Goal: Task Accomplishment & Management: Manage account settings

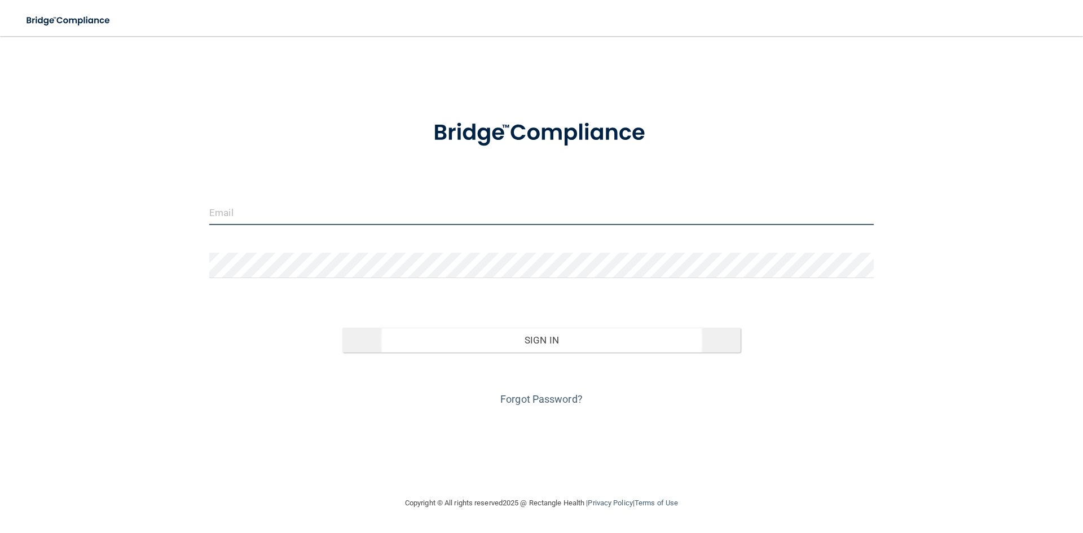
type input "[EMAIL_ADDRESS][DOMAIN_NAME]"
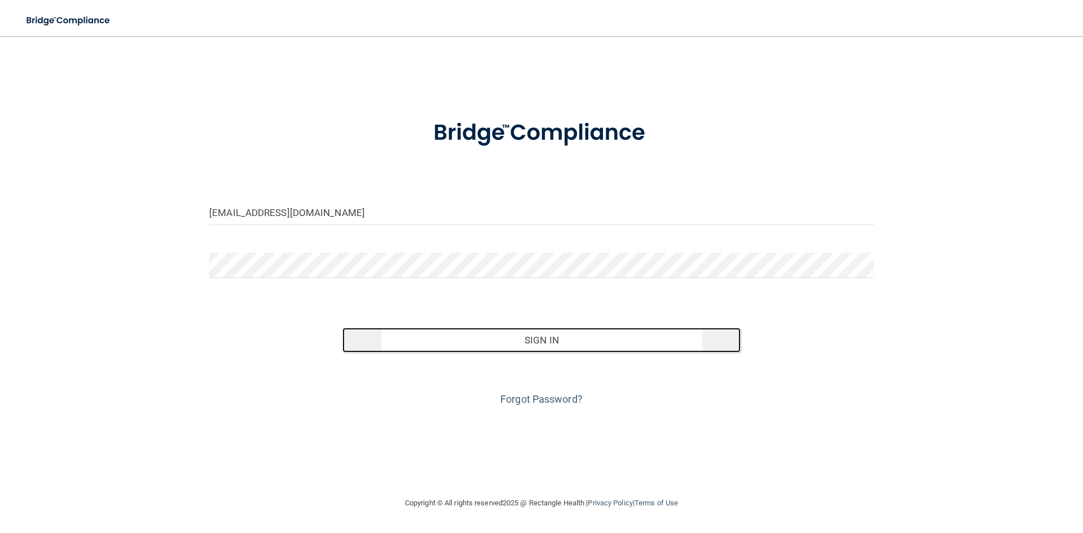
click at [587, 340] on button "Sign In" at bounding box center [541, 340] width 399 height 25
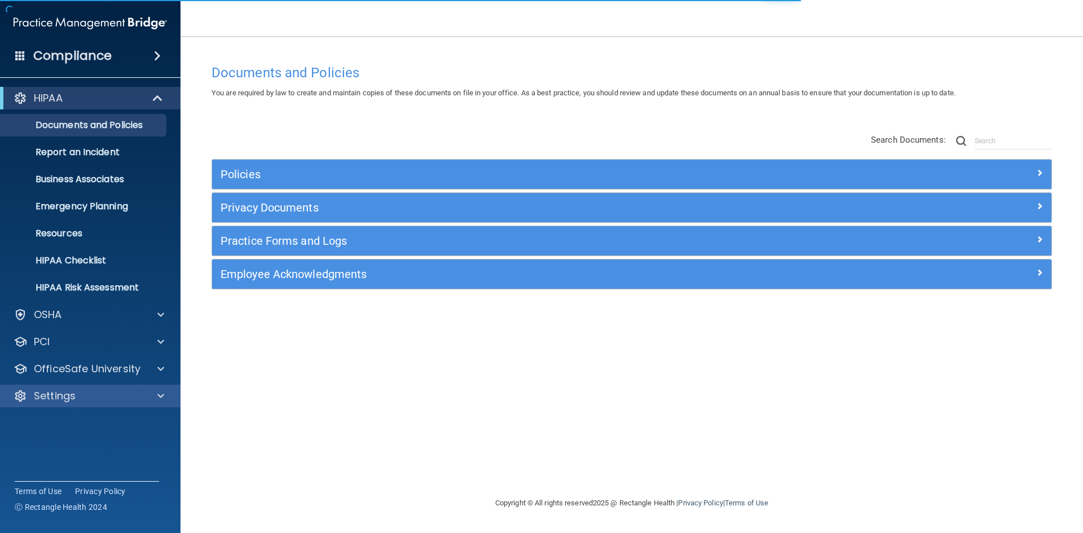
click at [122, 388] on div "Settings" at bounding box center [90, 396] width 181 height 23
click at [160, 389] on div "Settings" at bounding box center [90, 396] width 181 height 23
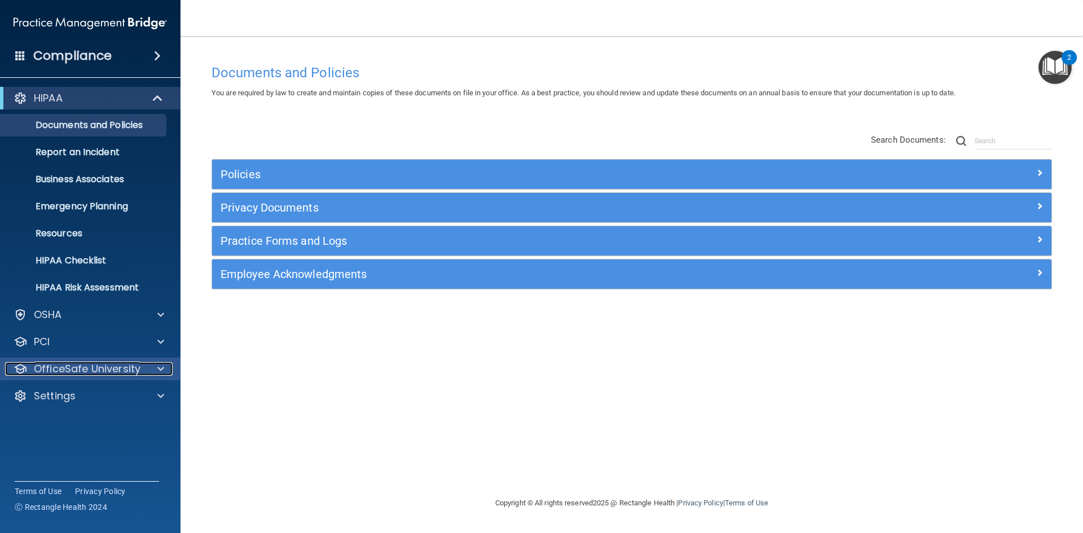
click at [148, 366] on div at bounding box center [159, 369] width 28 height 14
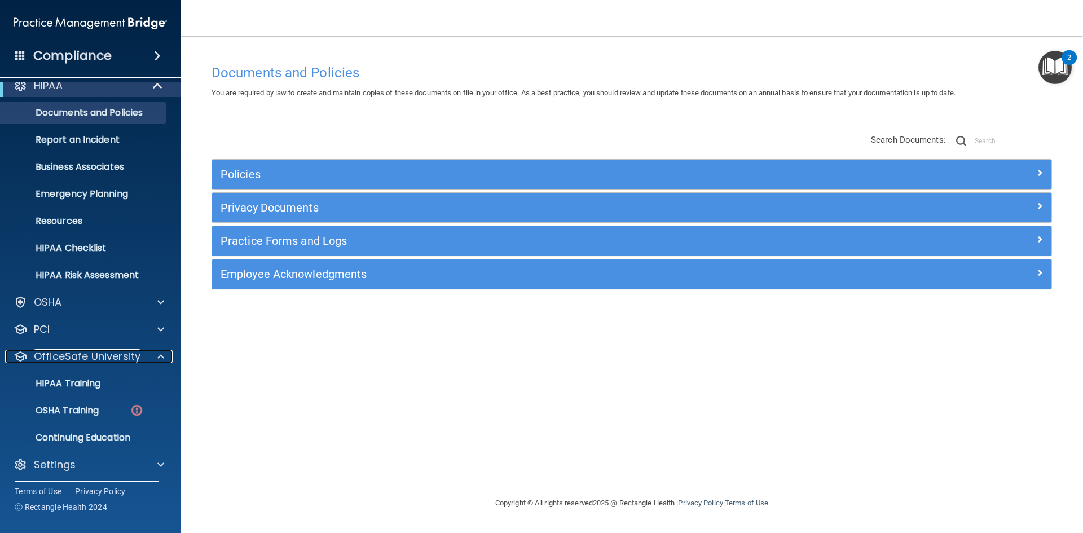
scroll to position [16, 0]
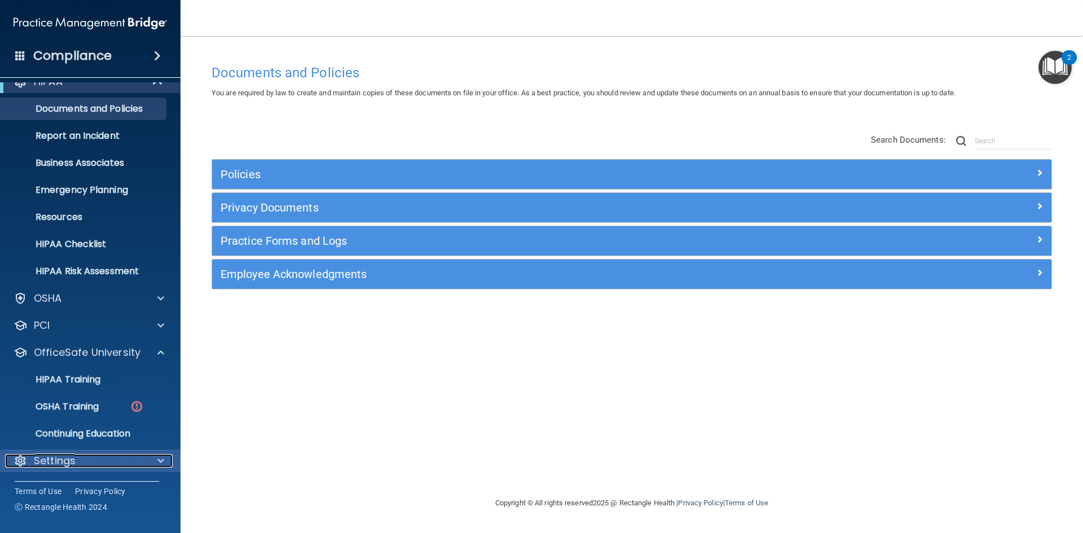
click at [162, 458] on span at bounding box center [160, 461] width 7 height 14
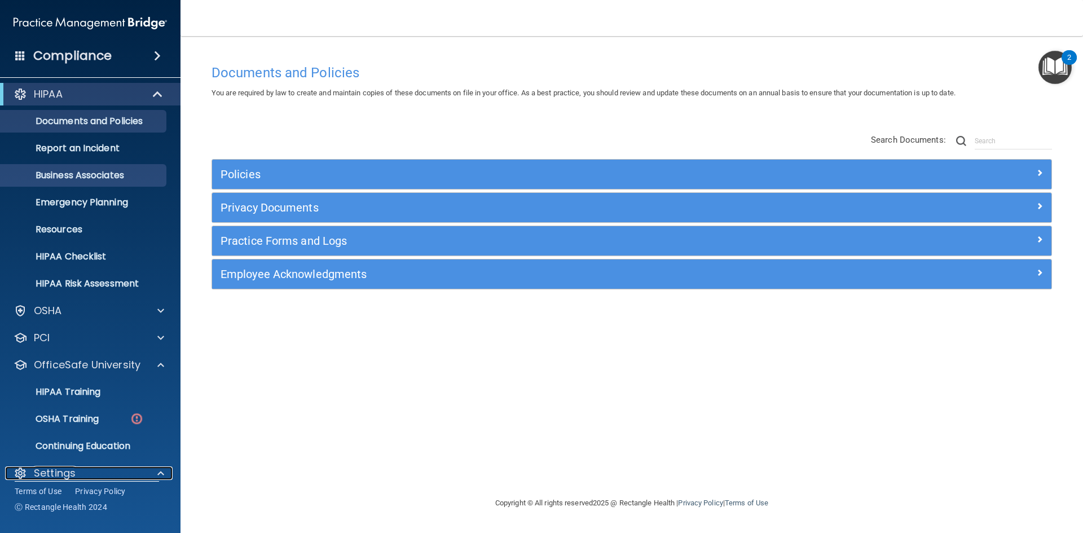
scroll to position [0, 0]
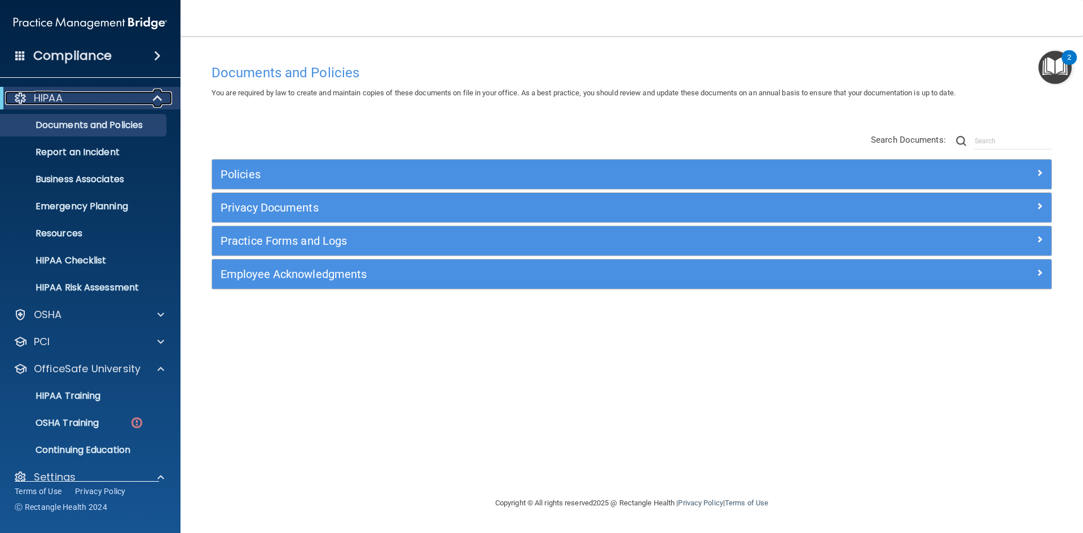
click at [157, 100] on span at bounding box center [159, 98] width 10 height 14
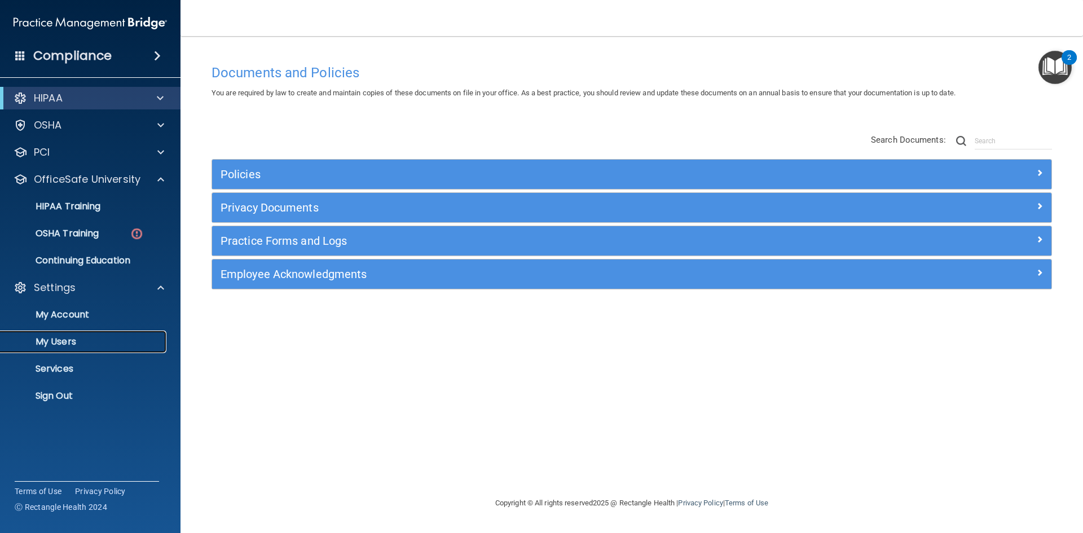
click at [97, 341] on p "My Users" at bounding box center [84, 341] width 154 height 11
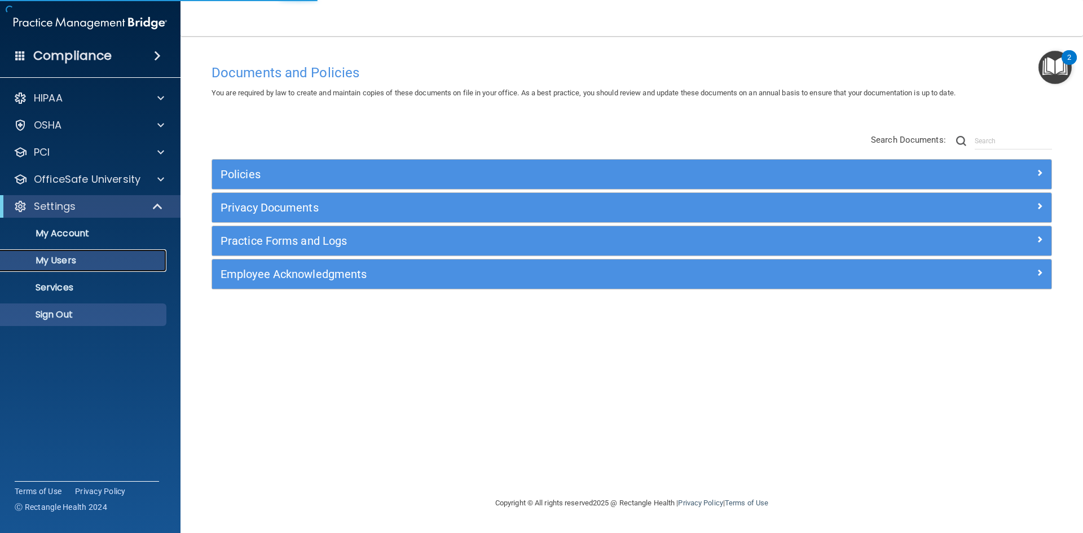
select select "20"
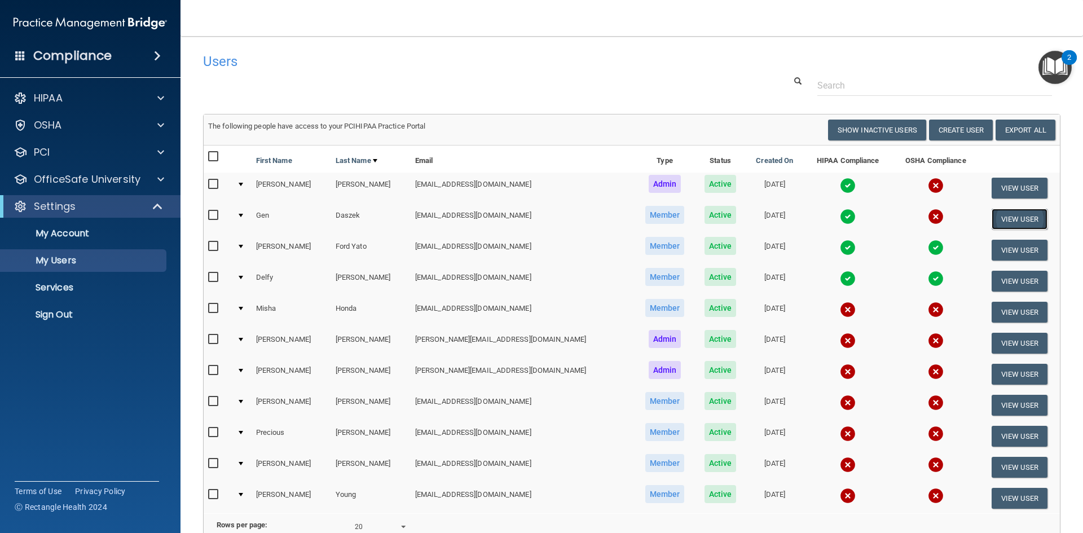
click at [992, 214] on button "View User" at bounding box center [1020, 219] width 56 height 21
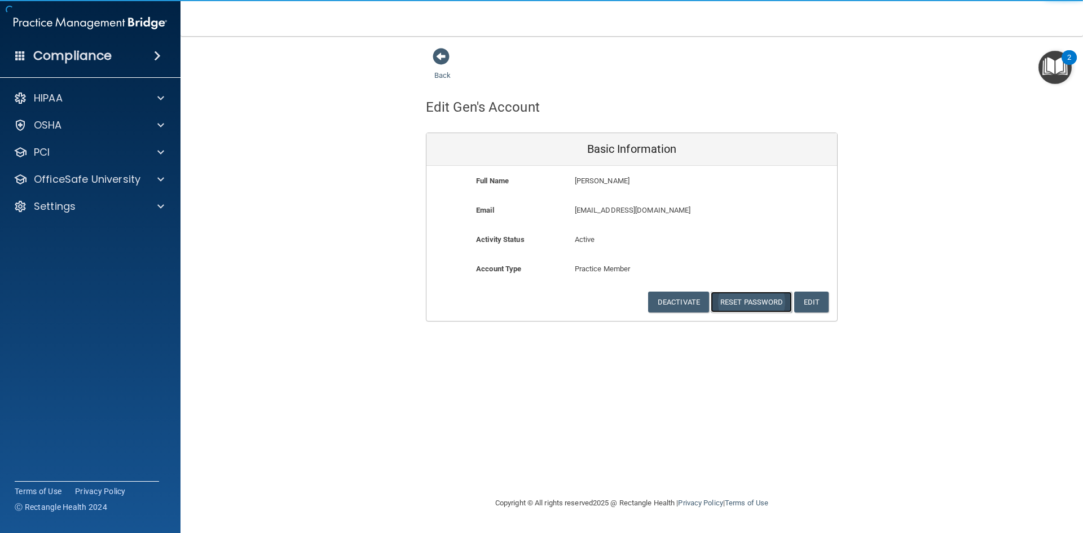
click at [750, 306] on button "Reset Password" at bounding box center [751, 302] width 81 height 21
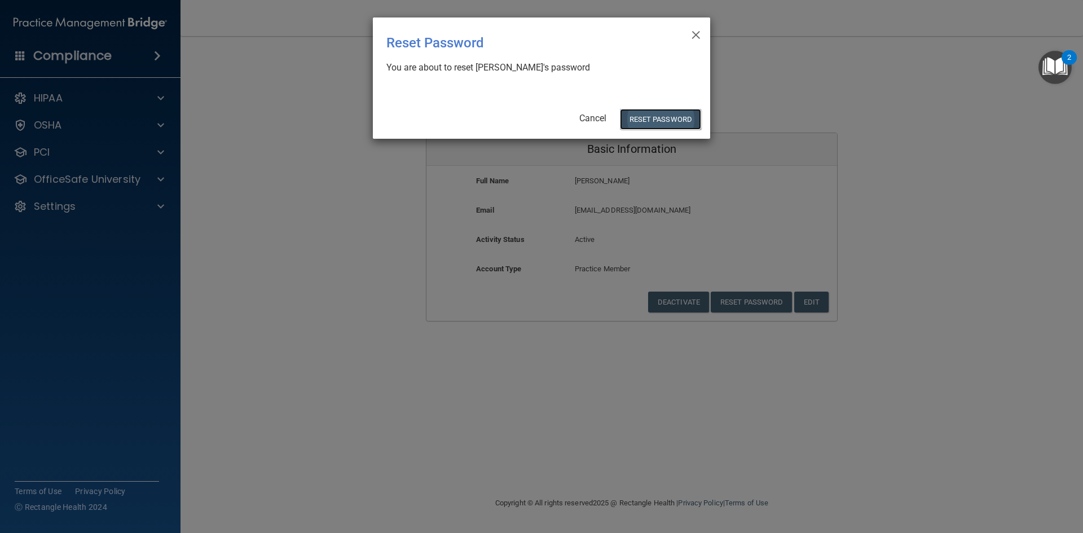
click at [663, 115] on button "Reset Password" at bounding box center [660, 119] width 81 height 21
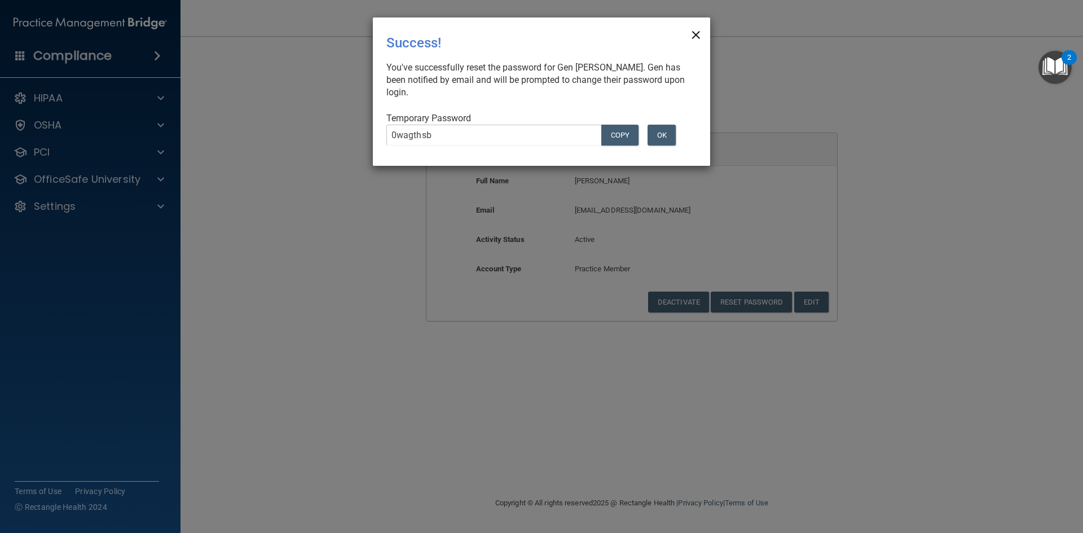
click at [697, 38] on span "×" at bounding box center [696, 33] width 10 height 23
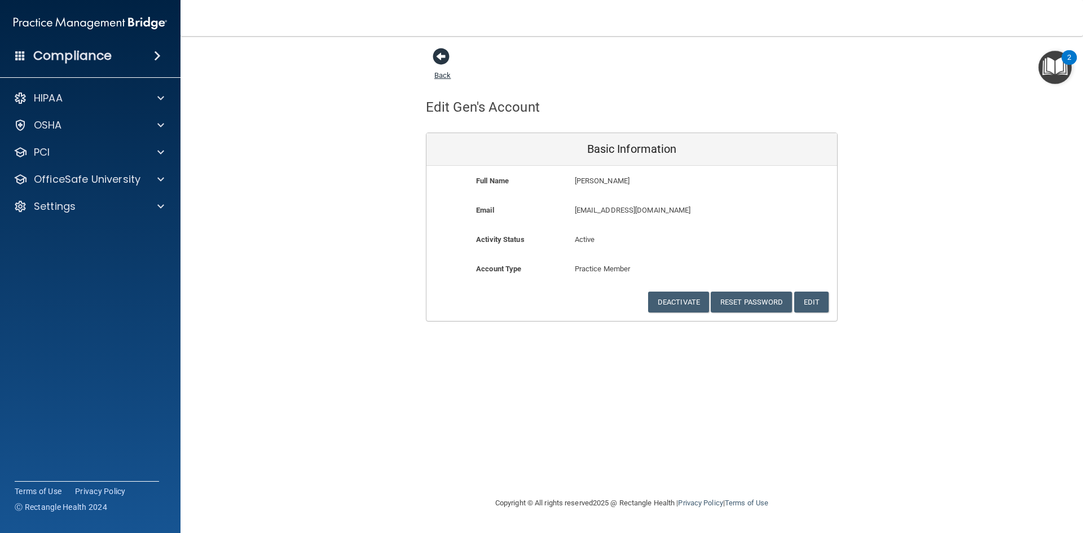
click at [445, 58] on span at bounding box center [441, 56] width 17 height 17
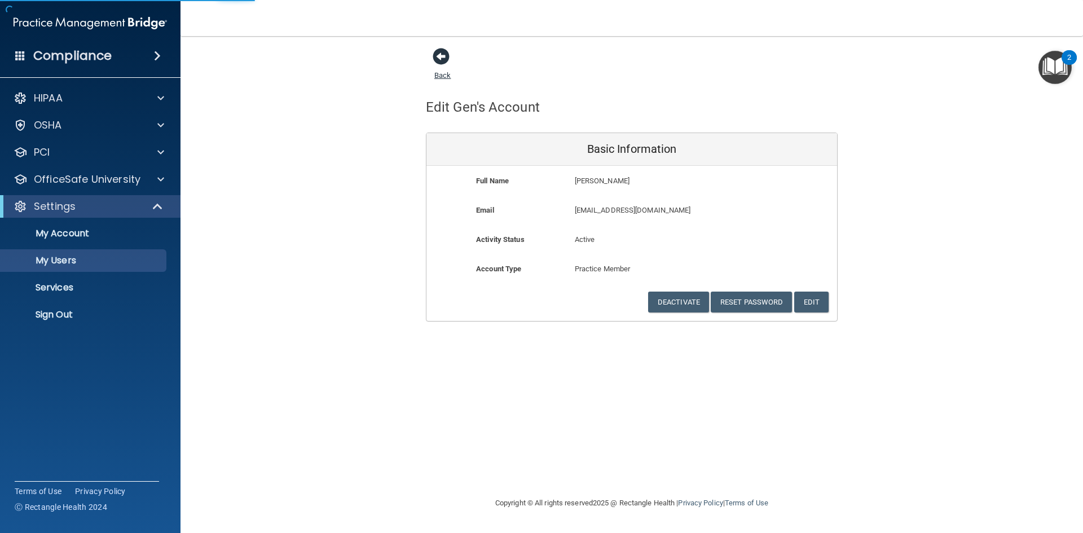
select select "20"
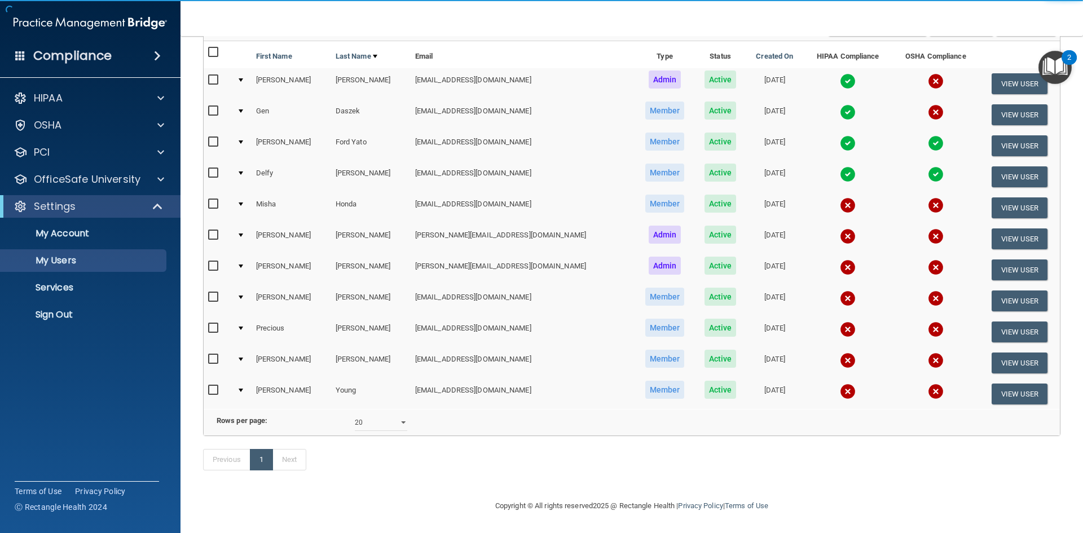
scroll to position [121, 0]
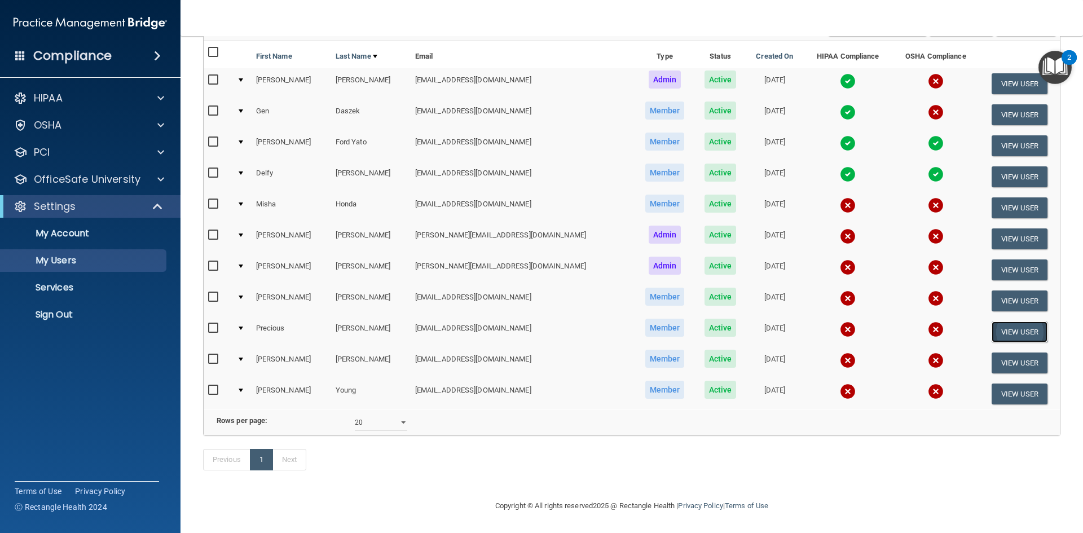
click at [1000, 322] on button "View User" at bounding box center [1020, 332] width 56 height 21
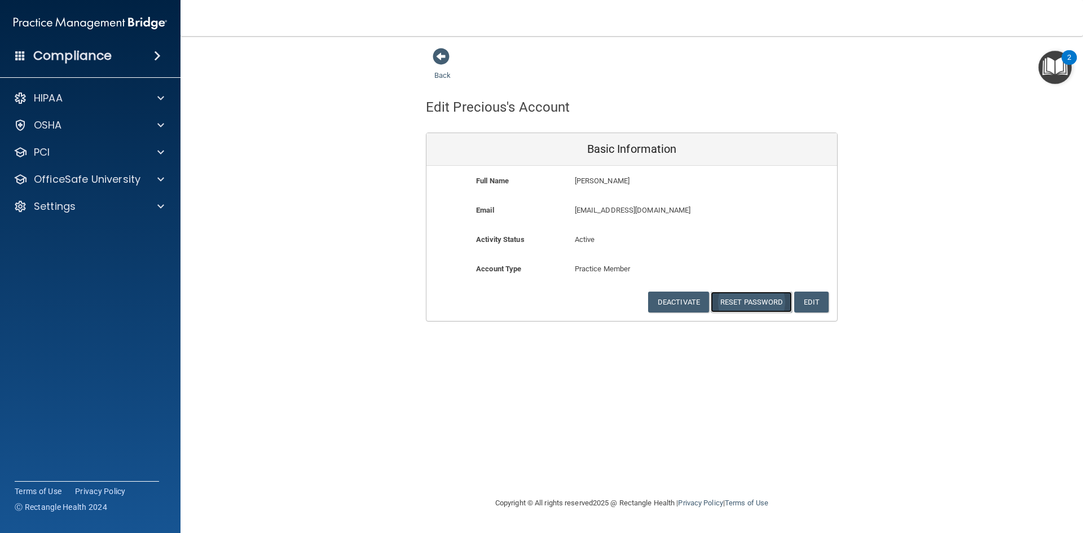
click at [759, 302] on button "Reset Password" at bounding box center [751, 302] width 81 height 21
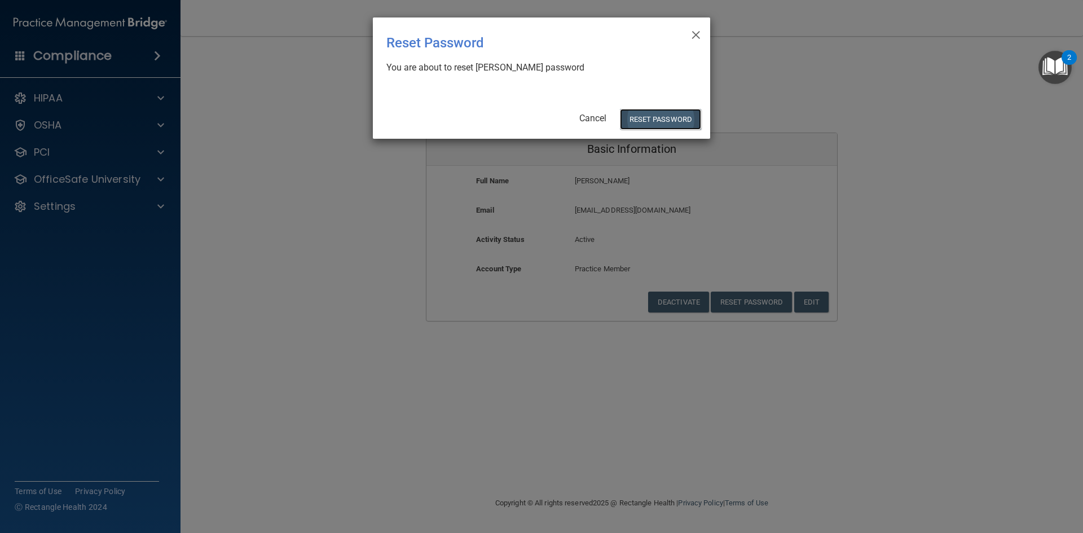
click at [664, 122] on button "Reset Password" at bounding box center [660, 119] width 81 height 21
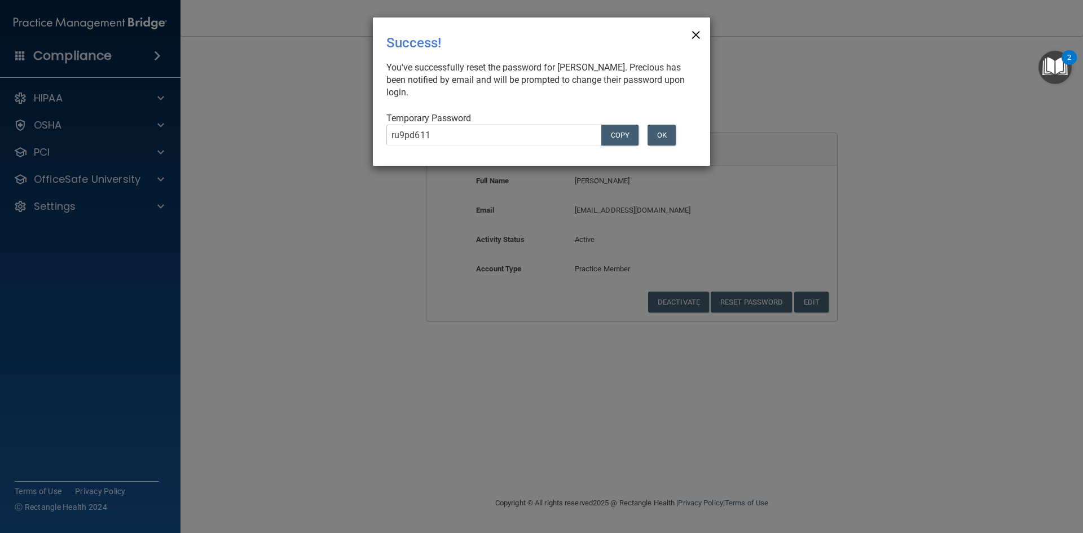
click at [692, 37] on span "×" at bounding box center [696, 33] width 10 height 23
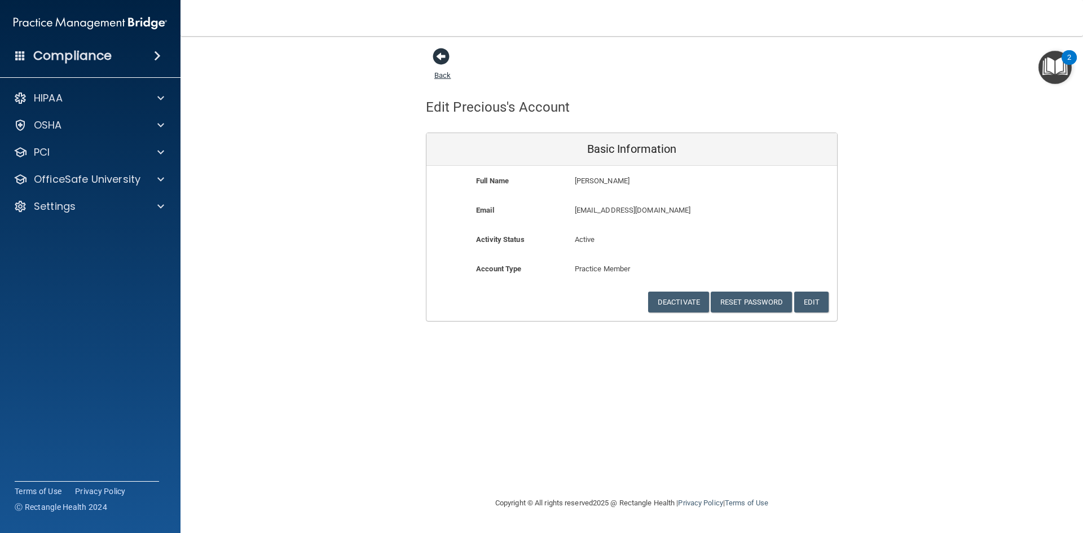
click at [445, 54] on span at bounding box center [441, 56] width 17 height 17
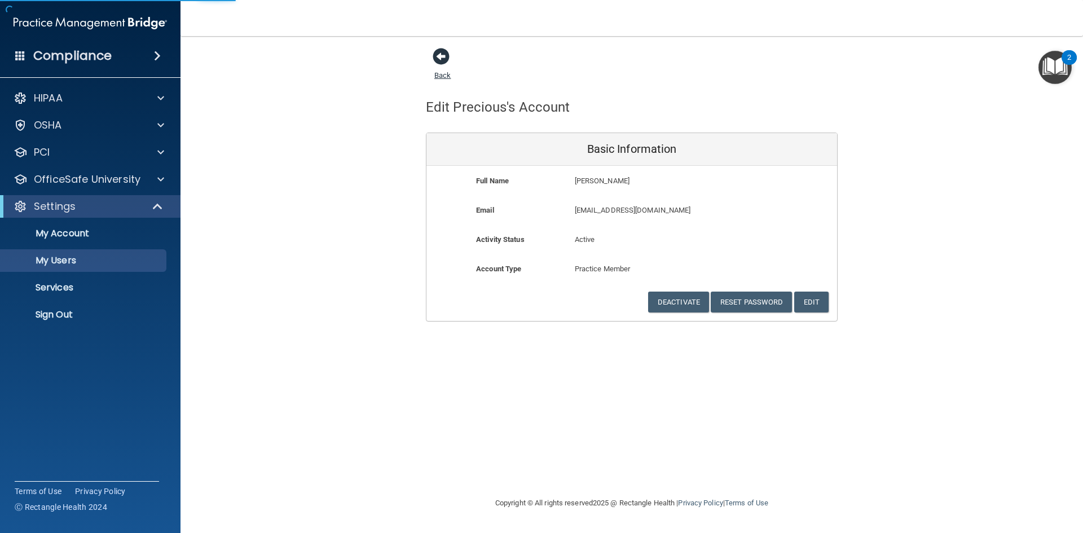
select select "20"
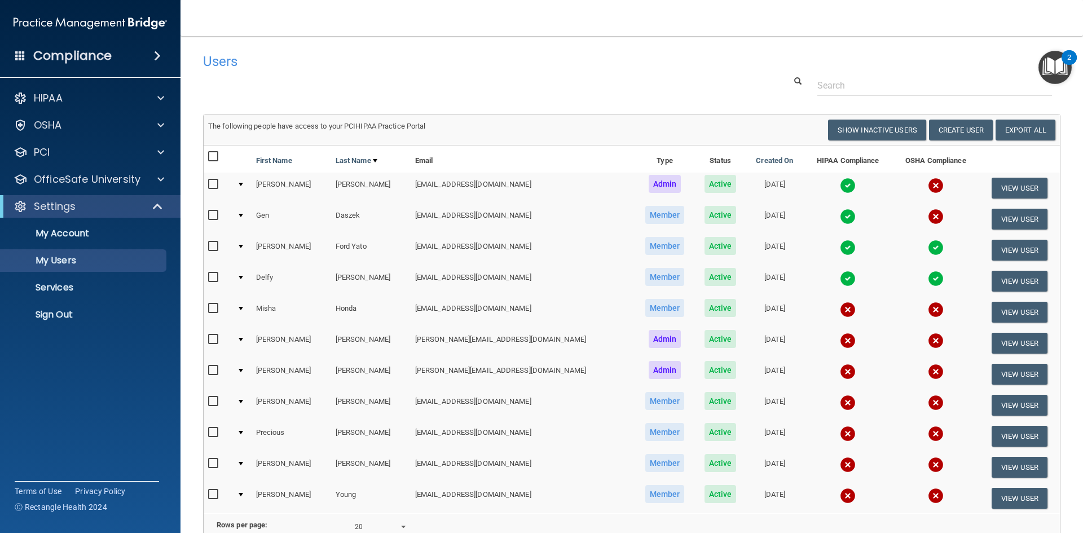
scroll to position [56, 0]
